Goal: Task Accomplishment & Management: Use online tool/utility

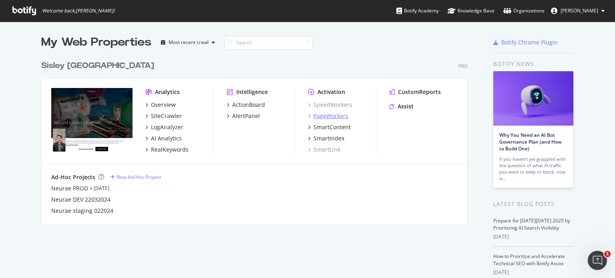
click at [326, 117] on div "PageWorkers" at bounding box center [331, 116] width 35 height 8
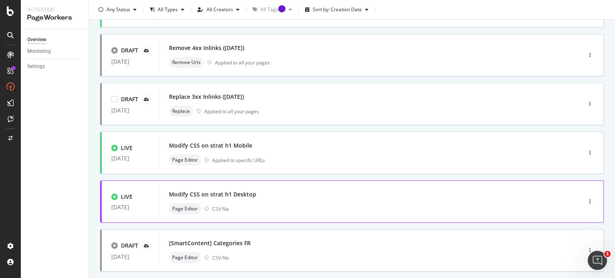
scroll to position [184, 0]
click at [233, 192] on div "Modify CSS on strat h1 Desktop" at bounding box center [212, 196] width 87 height 8
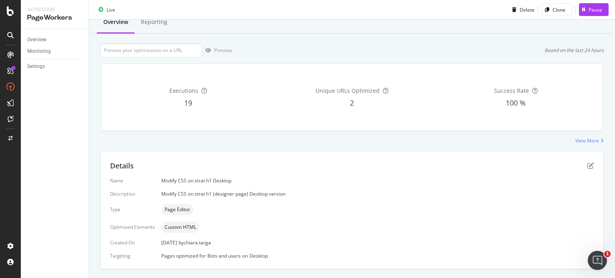
scroll to position [133, 0]
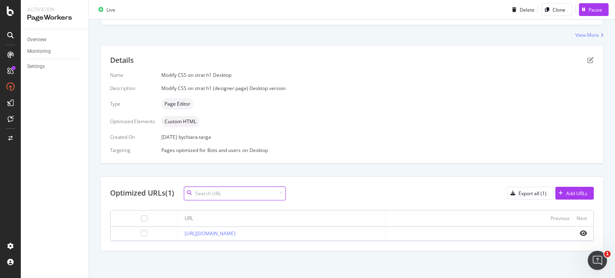
paste input "[URL][DOMAIN_NAME][DATE]"
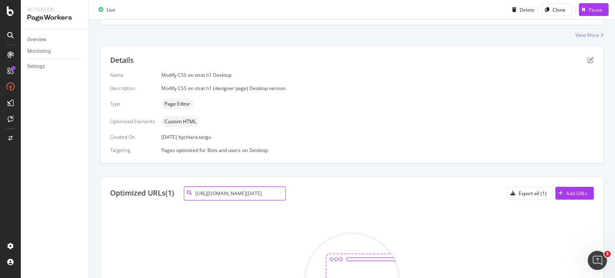
type input "[URL][DOMAIN_NAME][DATE]"
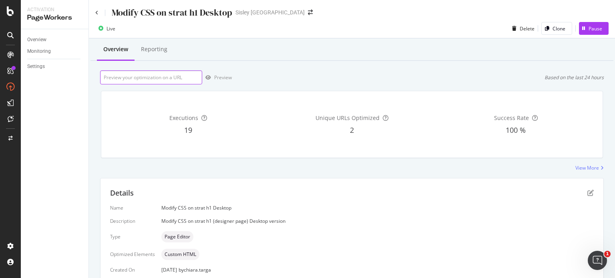
scroll to position [0, 0]
click at [128, 75] on input "url" at bounding box center [151, 77] width 102 height 14
paste input "[URL][DOMAIN_NAME][DATE]"
type input "[URL][DOMAIN_NAME][DATE]"
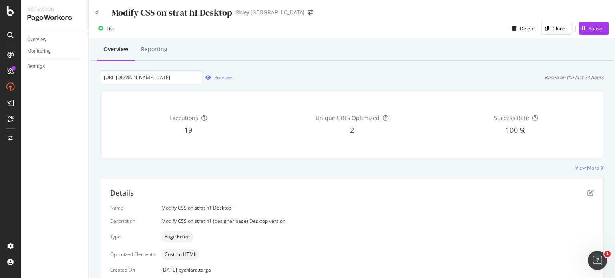
scroll to position [0, 0]
click at [222, 80] on div "Preview" at bounding box center [223, 77] width 18 height 7
click at [97, 15] on icon at bounding box center [96, 12] width 3 height 5
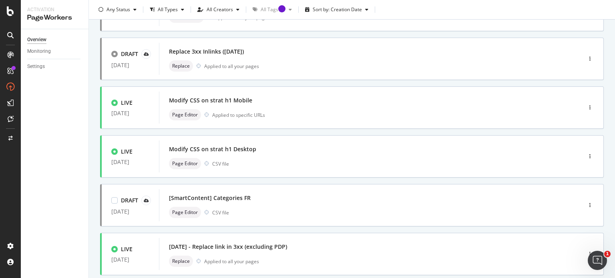
scroll to position [328, 0]
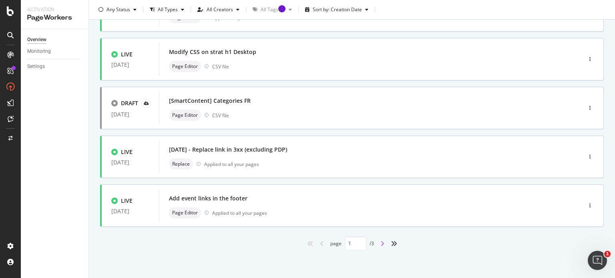
click at [381, 243] on icon "angle-right" at bounding box center [382, 244] width 4 height 6
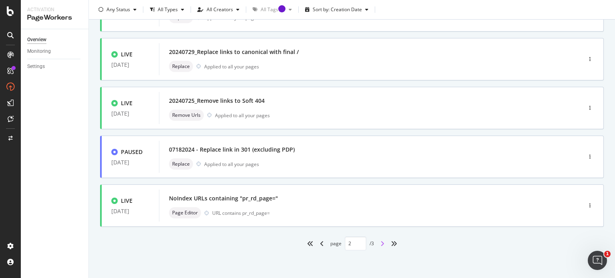
click at [380, 245] on icon "angle-right" at bounding box center [382, 244] width 4 height 6
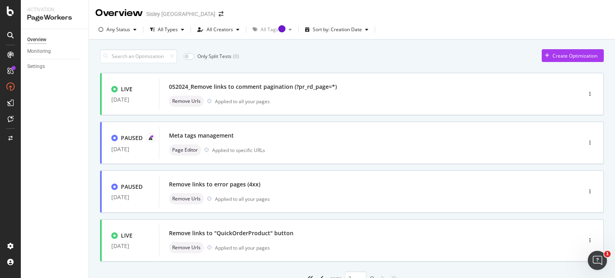
scroll to position [35, 0]
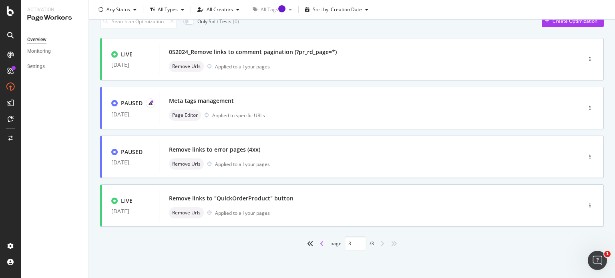
click at [320, 243] on icon "angle-left" at bounding box center [322, 244] width 4 height 6
type input "2"
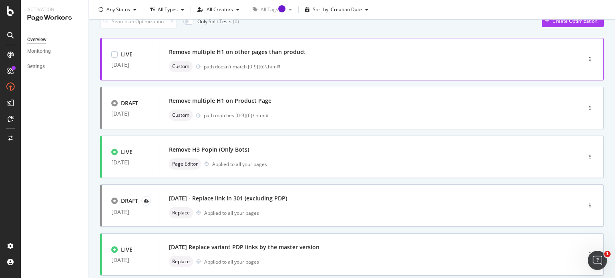
click at [217, 51] on div "Remove multiple H1 on other pages than product" at bounding box center [237, 52] width 137 height 8
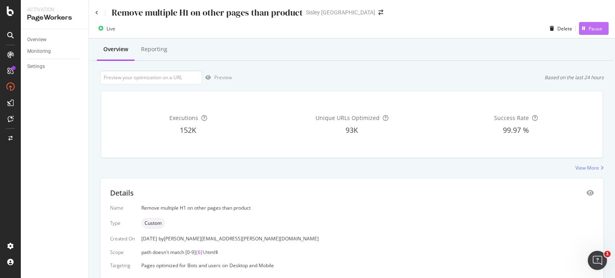
click at [596, 26] on button "Pause" at bounding box center [594, 28] width 30 height 13
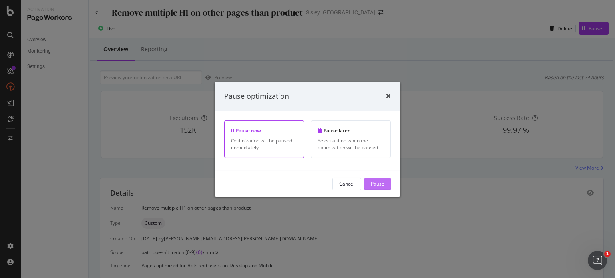
click at [381, 187] on div "Pause" at bounding box center [378, 184] width 14 height 7
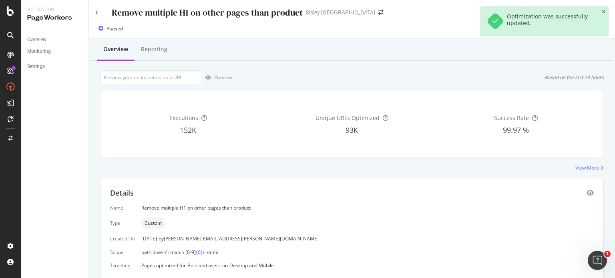
click at [99, 14] on div "Remove multiple H1 on other pages than product" at bounding box center [198, 12] width 207 height 12
click at [94, 14] on div "Remove multiple H1 on other pages than product Sisley [GEOGRAPHIC_DATA]" at bounding box center [352, 9] width 526 height 19
click at [96, 12] on icon at bounding box center [96, 12] width 3 height 5
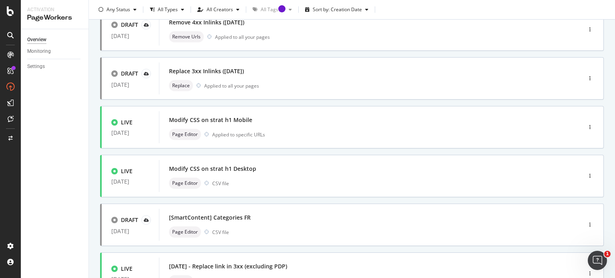
scroll to position [210, 0]
click at [381, 174] on div "Modify CSS on strat h1 Desktop" at bounding box center [358, 170] width 379 height 11
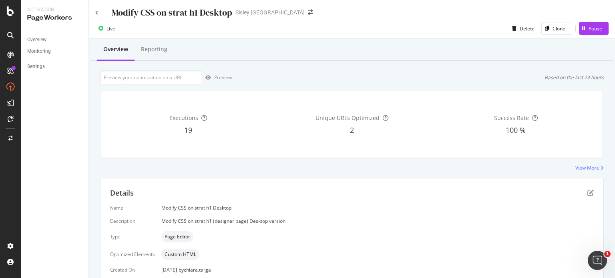
scroll to position [133, 0]
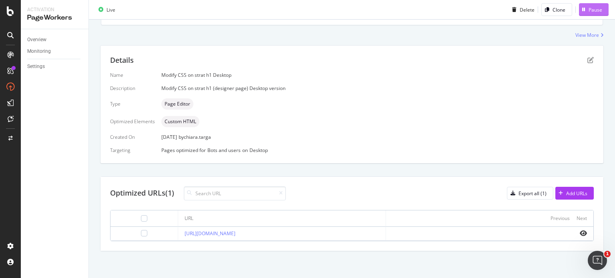
click at [589, 10] on div "Pause" at bounding box center [596, 9] width 14 height 7
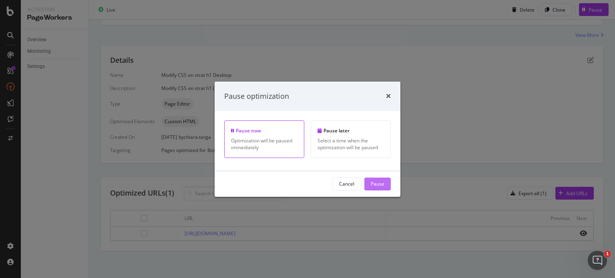
click at [379, 186] on div "Pause" at bounding box center [378, 184] width 14 height 7
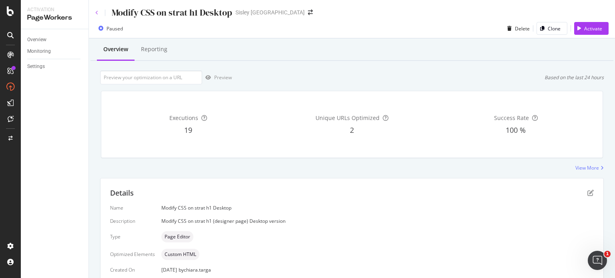
click at [96, 14] on icon at bounding box center [96, 12] width 3 height 5
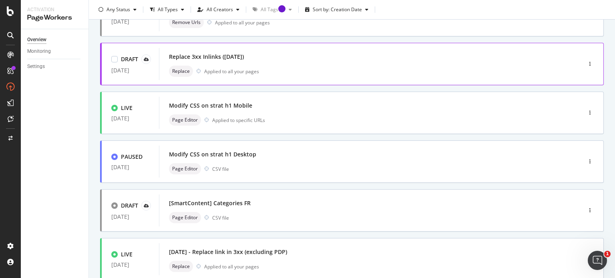
scroll to position [224, 0]
click at [378, 166] on div "Page Editor CSV file" at bounding box center [358, 170] width 379 height 11
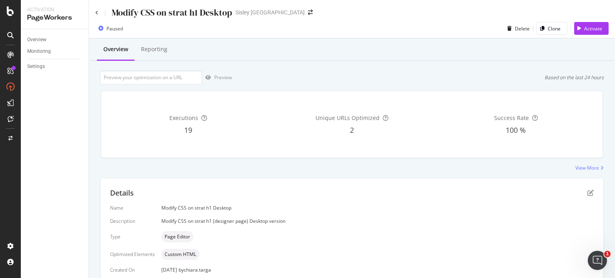
scroll to position [133, 0]
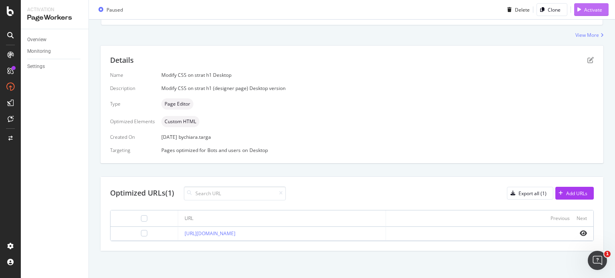
click at [591, 8] on div "Activate" at bounding box center [593, 9] width 18 height 7
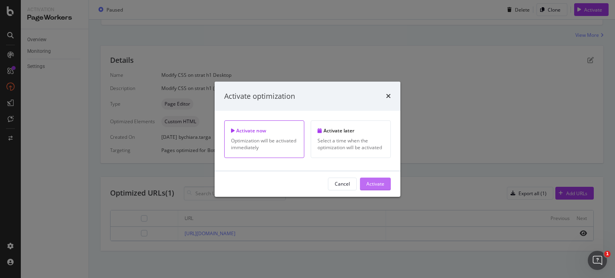
click at [376, 185] on div "Activate" at bounding box center [375, 184] width 18 height 7
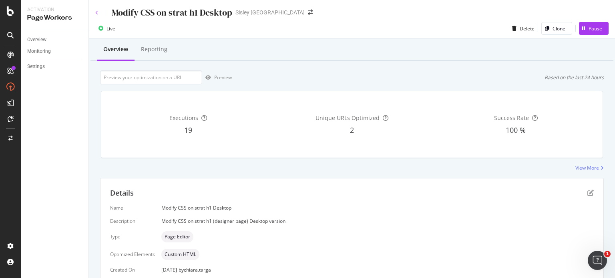
click at [97, 13] on icon at bounding box center [96, 12] width 3 height 5
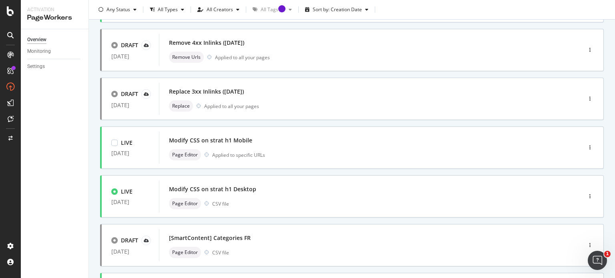
scroll to position [328, 0]
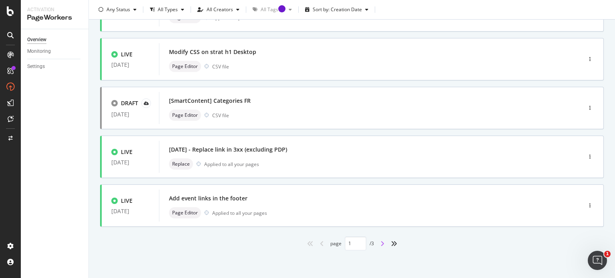
click at [380, 242] on icon "angle-right" at bounding box center [382, 244] width 4 height 6
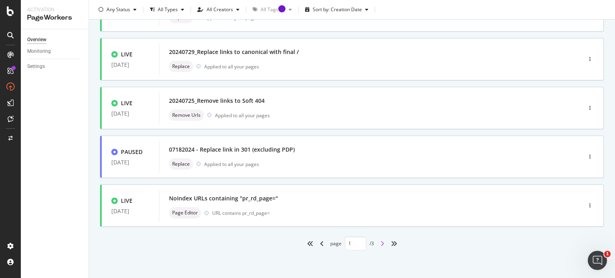
type input "2"
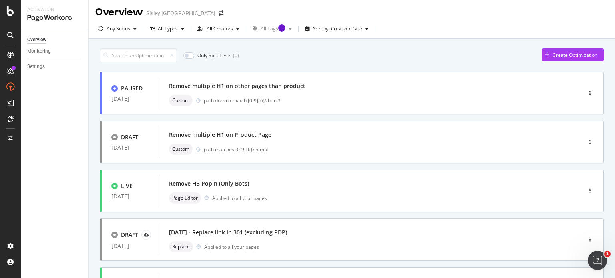
scroll to position [0, 0]
click at [293, 89] on div "Remove multiple H1 on other pages than product" at bounding box center [237, 87] width 137 height 8
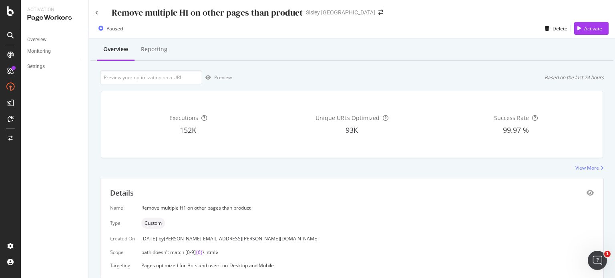
scroll to position [28, 0]
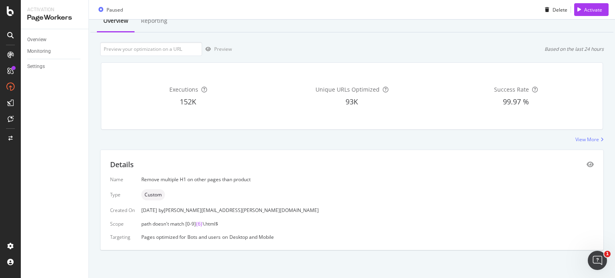
click at [578, 136] on div "Executions 152K Unique URLs Optimized 93K Success Rate 99.97 %" at bounding box center [352, 96] width 512 height 80
click at [581, 138] on div "View More" at bounding box center [587, 139] width 24 height 7
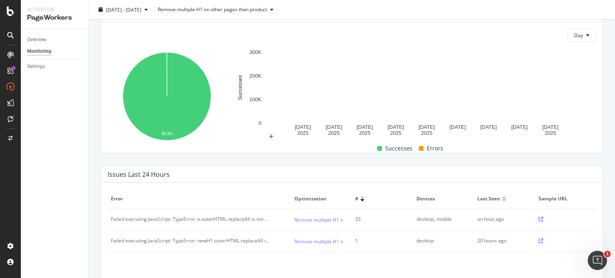
scroll to position [126, 0]
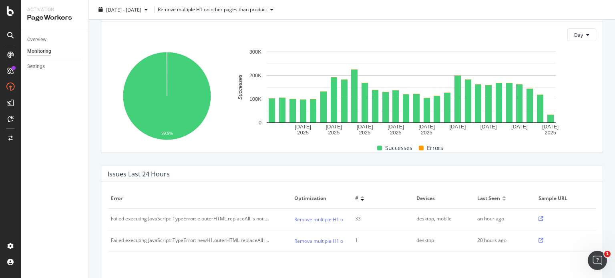
click at [539, 217] on icon at bounding box center [541, 219] width 5 height 5
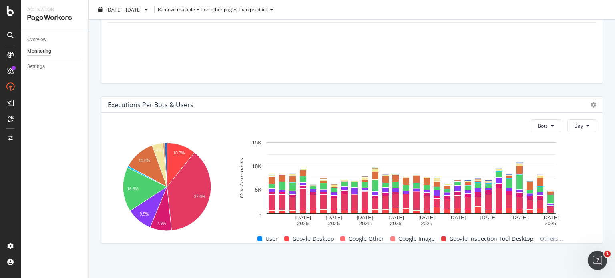
scroll to position [0, 0]
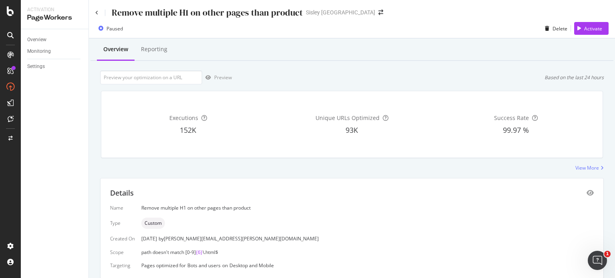
click at [96, 9] on div "Remove multiple H1 on other pages than product" at bounding box center [198, 12] width 207 height 12
click at [96, 14] on icon at bounding box center [96, 12] width 3 height 5
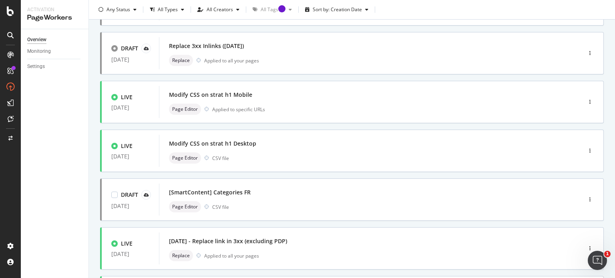
scroll to position [328, 0]
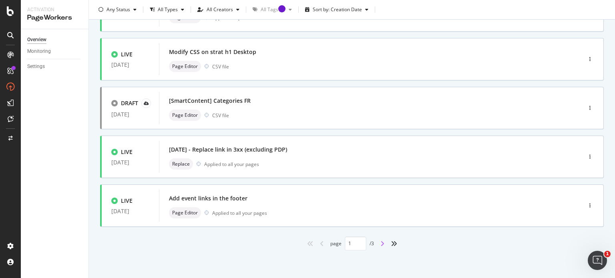
click at [380, 244] on icon "angle-right" at bounding box center [382, 244] width 4 height 6
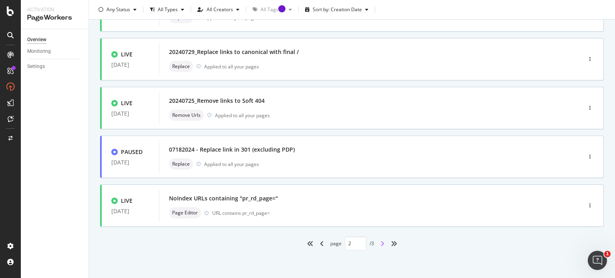
type input "2"
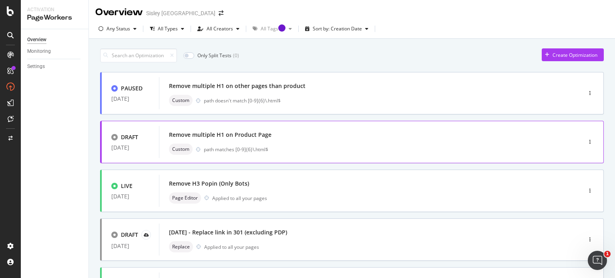
scroll to position [0, 0]
click at [306, 99] on div "path doesn't match [0-9]{6}\.html$" at bounding box center [376, 101] width 344 height 7
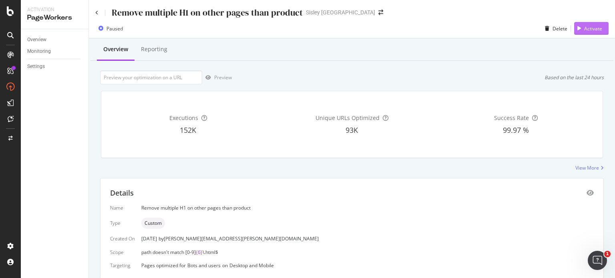
click at [590, 27] on div "Activate" at bounding box center [593, 28] width 18 height 7
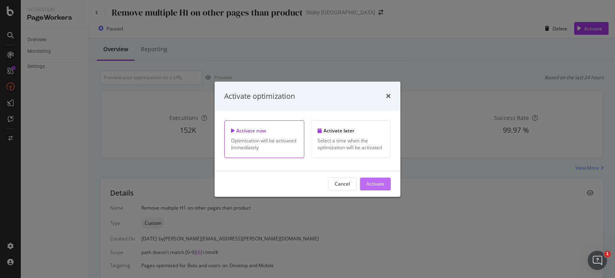
click at [382, 184] on div "Activate" at bounding box center [375, 184] width 18 height 7
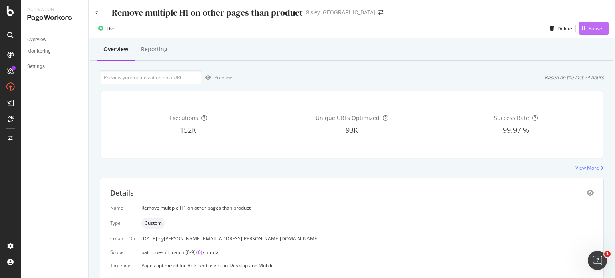
click at [589, 27] on div "Pause" at bounding box center [596, 28] width 14 height 7
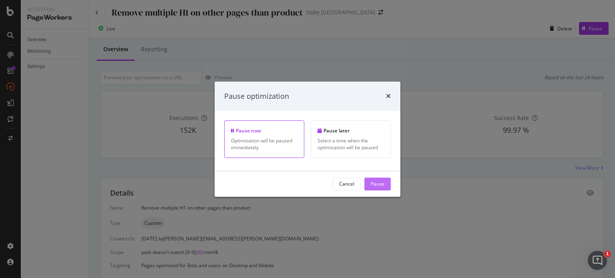
click at [375, 187] on div "Pause" at bounding box center [378, 184] width 14 height 12
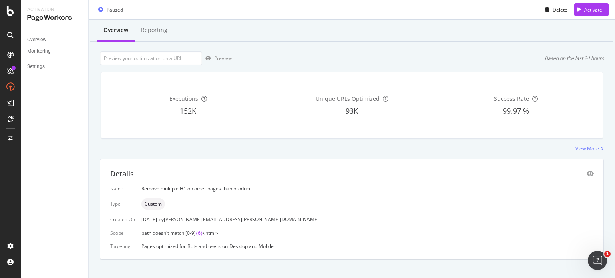
scroll to position [28, 0]
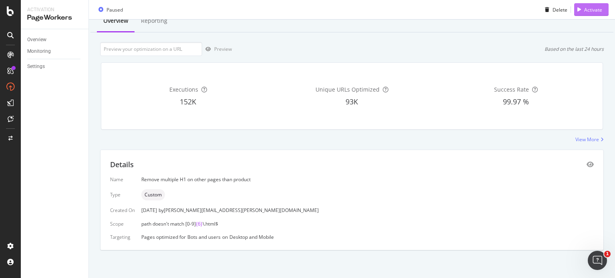
click at [586, 14] on div "Activate" at bounding box center [588, 10] width 28 height 12
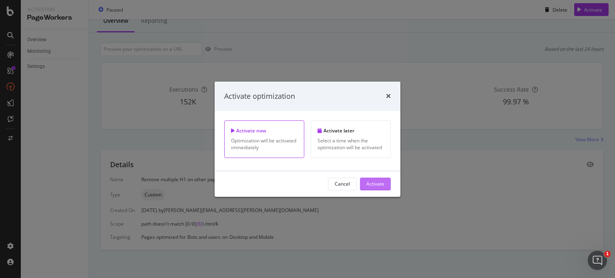
click at [376, 183] on div "Activate" at bounding box center [375, 184] width 18 height 7
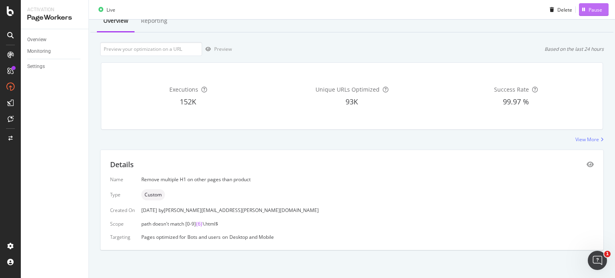
click at [579, 11] on div "button" at bounding box center [584, 9] width 10 height 5
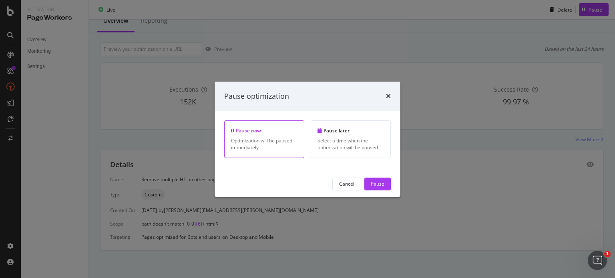
click at [362, 183] on div "Cancel Pause" at bounding box center [361, 184] width 58 height 13
click at [372, 184] on div "Pause" at bounding box center [378, 184] width 14 height 7
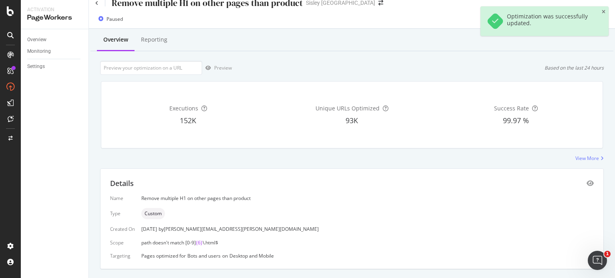
scroll to position [0, 0]
